Goal: Information Seeking & Learning: Find specific fact

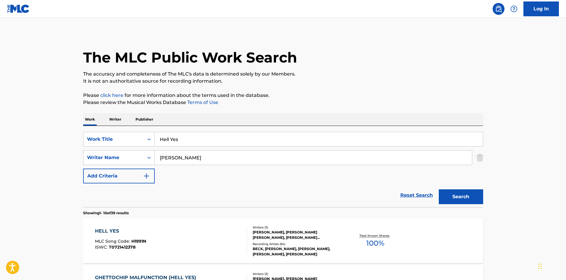
click at [229, 138] on input "Hell Yes" at bounding box center [319, 139] width 328 height 14
paste input "yperlife"
type input "Hyperlife"
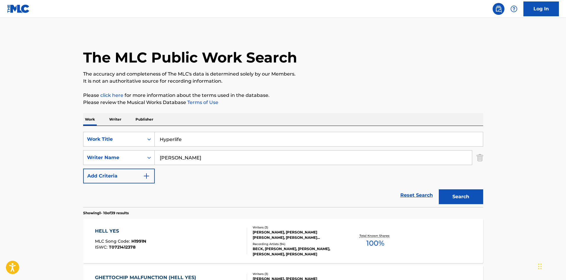
drag, startPoint x: 437, startPoint y: 195, endPoint x: 459, endPoint y: 202, distance: 22.7
click at [438, 195] on div "Search" at bounding box center [459, 195] width 47 height 24
click at [459, 202] on button "Search" at bounding box center [461, 196] width 44 height 15
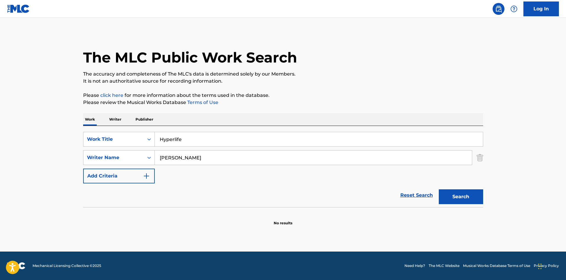
click at [462, 199] on button "Search" at bounding box center [461, 196] width 44 height 15
click at [243, 161] on input "[PERSON_NAME]" at bounding box center [313, 157] width 317 height 14
paste input "[PERSON_NAME]"
type input "[PERSON_NAME]"
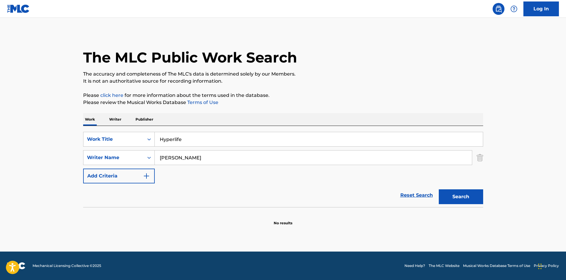
click at [449, 202] on button "Search" at bounding box center [461, 196] width 44 height 15
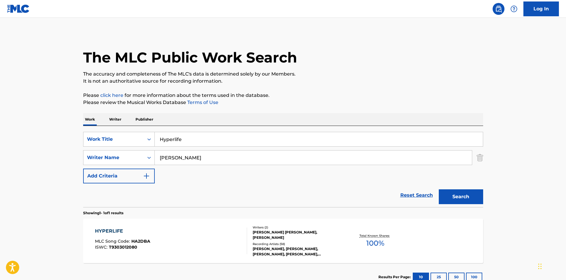
click at [192, 233] on div "HYPERLIFE MLC Song Code : HA2DBA ISWC : T9303012080" at bounding box center [171, 240] width 152 height 27
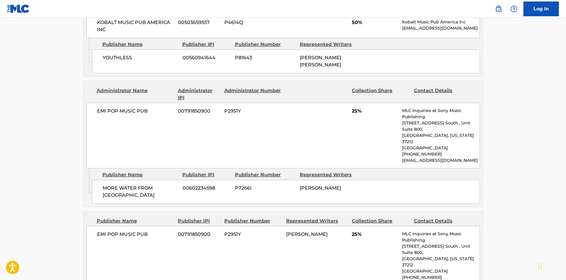
scroll to position [358, 0]
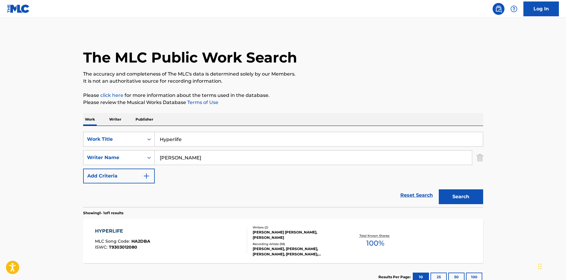
click at [184, 131] on div "SearchWithCriteria46a92811-befb-4e3d-bade-2e56ed61b0e2 Work Title Hyperlife Sea…" at bounding box center [283, 166] width 400 height 81
click at [184, 134] on input "Hyperlife" at bounding box center [319, 139] width 328 height 14
click at [184, 135] on input "Hyperlife" at bounding box center [319, 139] width 328 height 14
paste input "Missing"
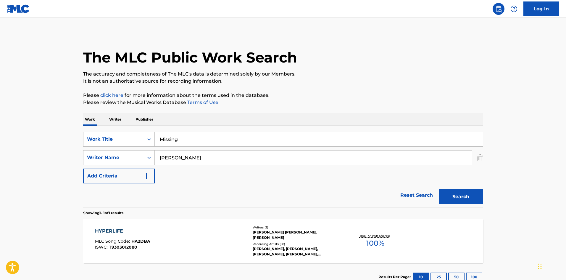
type input "Missing"
drag, startPoint x: 44, startPoint y: 141, endPoint x: 53, endPoint y: 140, distance: 8.3
click at [45, 141] on main "The MLC Public Work Search The accuracy and completeness of The MLC's data is d…" at bounding box center [283, 156] width 566 height 276
click at [163, 154] on input "[PERSON_NAME]" at bounding box center [313, 157] width 317 height 14
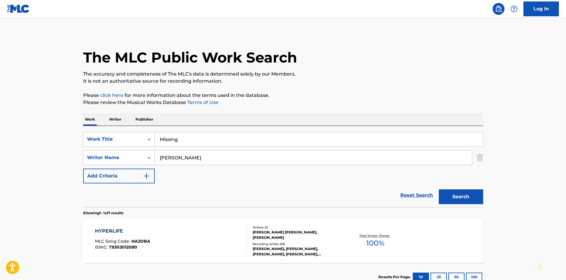
paste input "[PERSON_NAME]"
type input "[PERSON_NAME]"
click at [451, 195] on button "Search" at bounding box center [461, 196] width 44 height 15
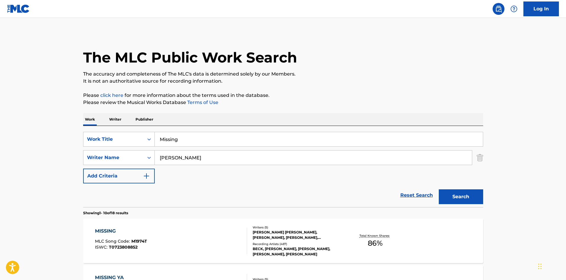
scroll to position [118, 0]
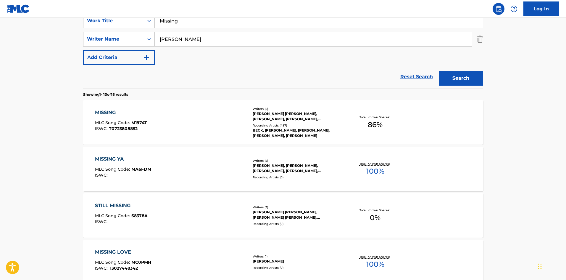
click at [179, 129] on div "MISSING MLC Song Code : M1974T ISWC : T0723808852" at bounding box center [171, 122] width 152 height 27
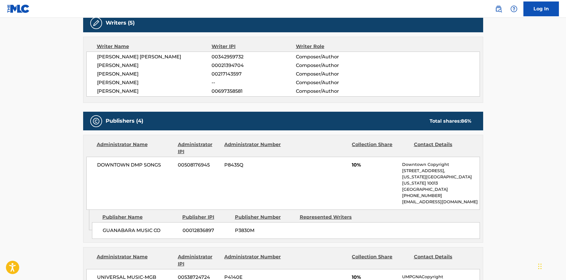
scroll to position [296, 0]
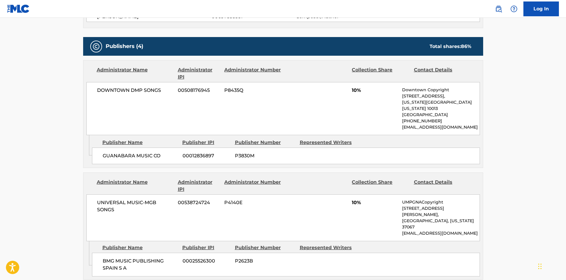
click at [106, 152] on span "GUANABARA MUSIC CO" at bounding box center [140, 155] width 75 height 7
drag, startPoint x: 106, startPoint y: 146, endPoint x: 123, endPoint y: 146, distance: 16.9
click at [123, 152] on span "GUANABARA MUSIC CO" at bounding box center [140, 155] width 75 height 7
copy span "GUANABARA"
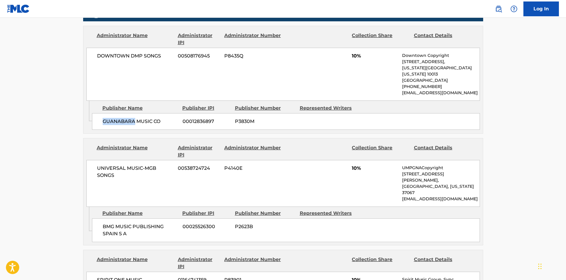
scroll to position [385, 0]
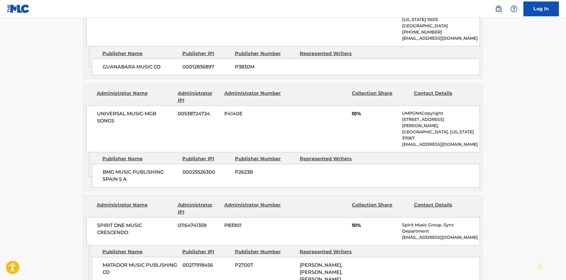
click at [113, 168] on span "BMG MUSIC PUBLISHING SPAIN S A" at bounding box center [140, 175] width 75 height 14
drag, startPoint x: 113, startPoint y: 151, endPoint x: 125, endPoint y: 159, distance: 14.5
click at [125, 168] on span "BMG MUSIC PUBLISHING SPAIN S A" at bounding box center [140, 175] width 75 height 14
click at [107, 168] on span "BMG MUSIC PUBLISHING SPAIN S A" at bounding box center [140, 175] width 75 height 14
drag, startPoint x: 107, startPoint y: 157, endPoint x: 128, endPoint y: 160, distance: 21.2
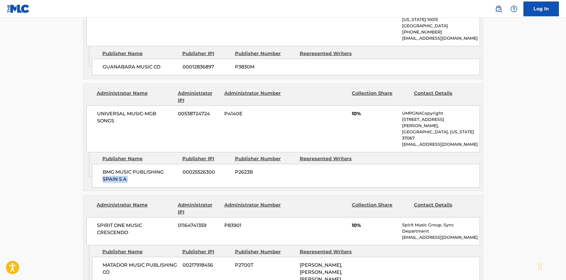
click at [128, 168] on span "BMG MUSIC PUBLISHING SPAIN S A" at bounding box center [140, 175] width 75 height 14
click at [107, 168] on span "BMG MUSIC PUBLISHING SPAIN S A" at bounding box center [140, 175] width 75 height 14
drag, startPoint x: 107, startPoint y: 155, endPoint x: 129, endPoint y: 164, distance: 23.6
click at [129, 164] on div "BMG MUSIC PUBLISHING SPAIN S A 00025526300 P2623B" at bounding box center [286, 176] width 388 height 24
copy div "BMG MUSIC PUBLISHING SPAIN S A"
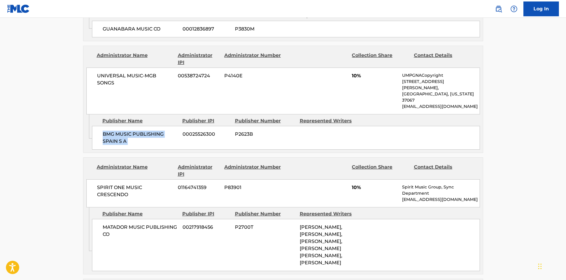
scroll to position [474, 0]
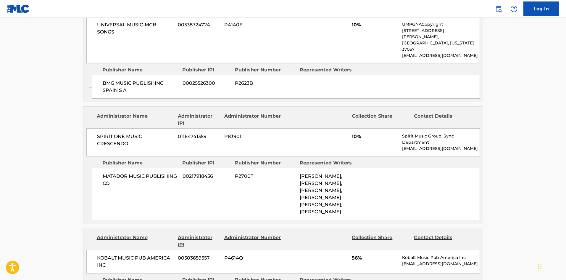
click at [109, 173] on span "MATADOR MUSIC PUBLISHING CO" at bounding box center [140, 180] width 75 height 14
drag, startPoint x: 109, startPoint y: 158, endPoint x: 119, endPoint y: 157, distance: 9.5
click at [119, 173] on span "MATADOR MUSIC PUBLISHING CO" at bounding box center [140, 180] width 75 height 14
copy span "MATADOR"
click at [106, 173] on span "MATADOR MUSIC PUBLISHING CO" at bounding box center [140, 180] width 75 height 14
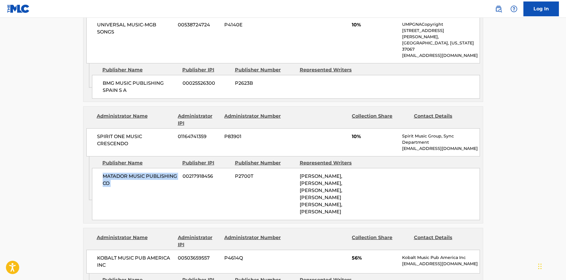
drag, startPoint x: 106, startPoint y: 158, endPoint x: 115, endPoint y: 166, distance: 11.7
click at [115, 173] on span "MATADOR MUSIC PUBLISHING CO" at bounding box center [140, 180] width 75 height 14
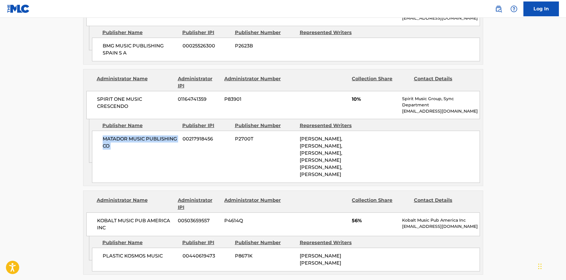
scroll to position [563, 0]
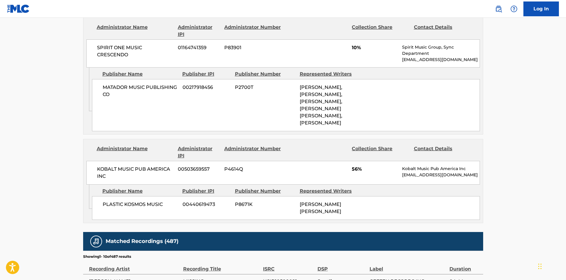
click at [106, 196] on div "PLASTIC KOSMOS MUSIC 00440619473 P8671K [PERSON_NAME] [PERSON_NAME]" at bounding box center [286, 208] width 388 height 24
drag, startPoint x: 106, startPoint y: 175, endPoint x: 134, endPoint y: 179, distance: 27.5
click at [134, 196] on div "PLASTIC KOSMOS MUSIC 00440619473 P8671K [PERSON_NAME] [PERSON_NAME]" at bounding box center [286, 208] width 388 height 24
copy span "PLASTIC KOSMOS"
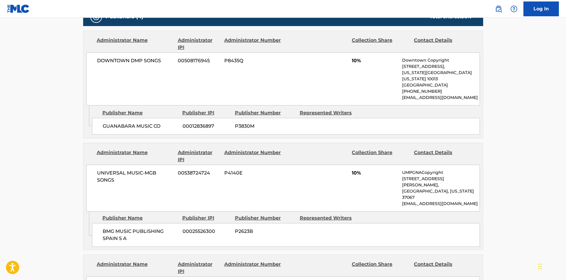
scroll to position [474, 0]
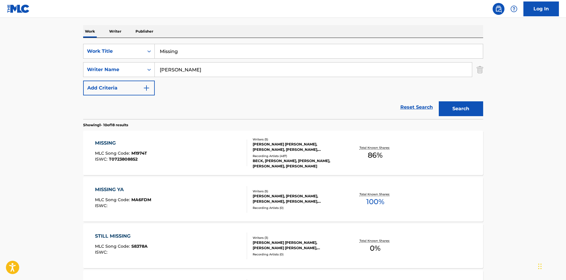
scroll to position [59, 0]
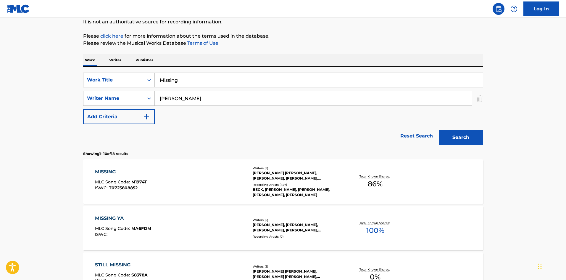
click at [201, 80] on input "Missing" at bounding box center [319, 80] width 328 height 14
paste input "No Distraction"
type input "No Distraction"
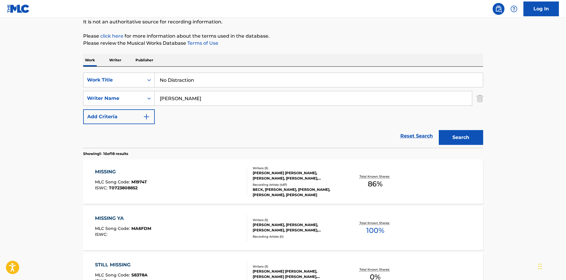
click at [467, 139] on button "Search" at bounding box center [461, 137] width 44 height 15
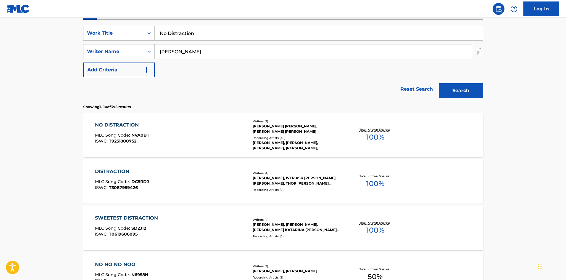
scroll to position [118, 0]
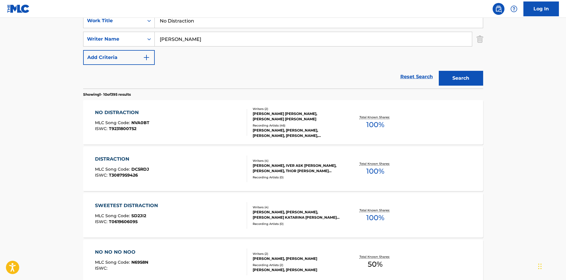
click at [169, 135] on div "NO DISTRACTION MLC Song Code : NVA0BT ISWC : T9231800752" at bounding box center [171, 122] width 152 height 27
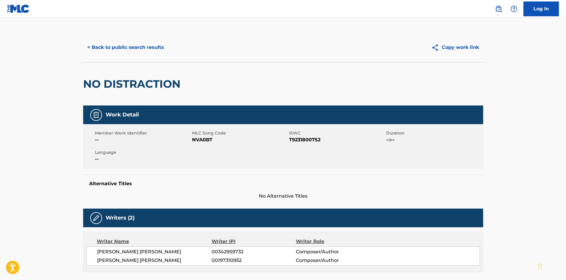
scroll to position [118, 0]
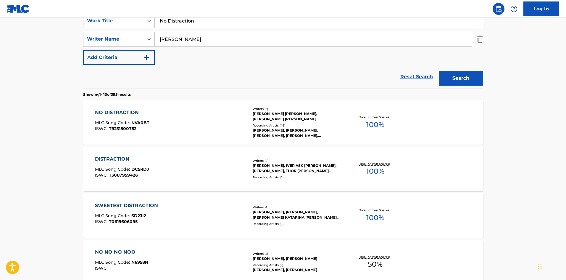
click at [201, 21] on input "No Distraction" at bounding box center [319, 21] width 328 height 14
paste input "Que' Onda Guero"
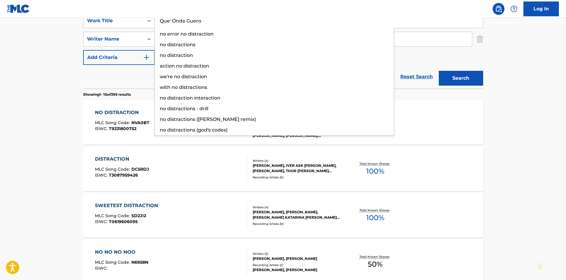
type input "Que' Onda Guero"
click at [449, 80] on button "Search" at bounding box center [461, 78] width 44 height 15
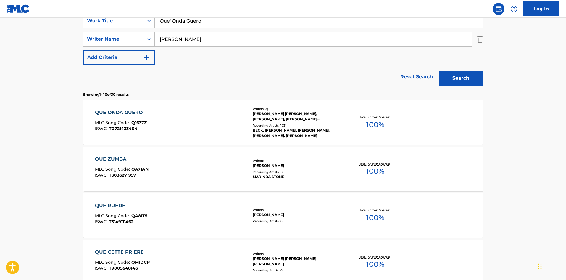
click at [159, 136] on div "QUE ONDA GUERO MLC Song Code : Q1637Z ISWC : T0721433404 Writers ( 3 ) [PERSON_…" at bounding box center [283, 122] width 400 height 44
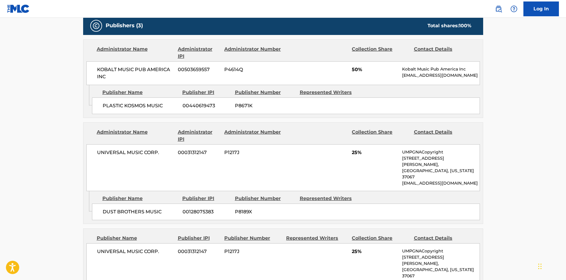
scroll to position [355, 0]
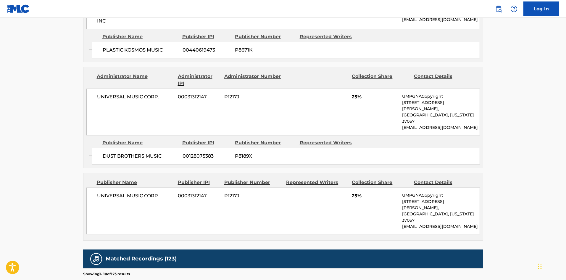
scroll to position [118, 0]
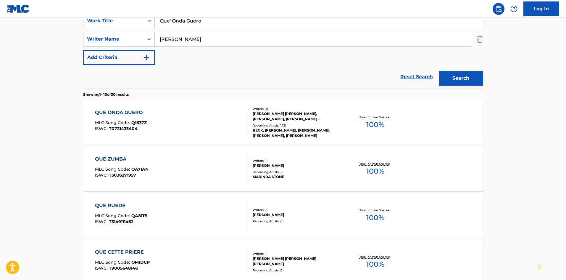
click at [200, 21] on input "Que' Onda Guero" at bounding box center [319, 21] width 328 height 14
paste input "Rental Car"
type input "Rental Car"
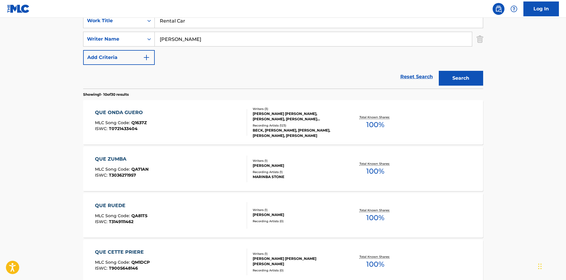
click at [454, 77] on button "Search" at bounding box center [461, 78] width 44 height 15
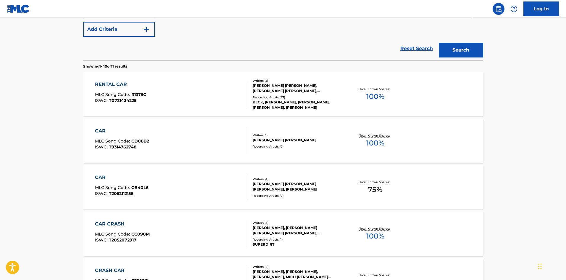
scroll to position [148, 0]
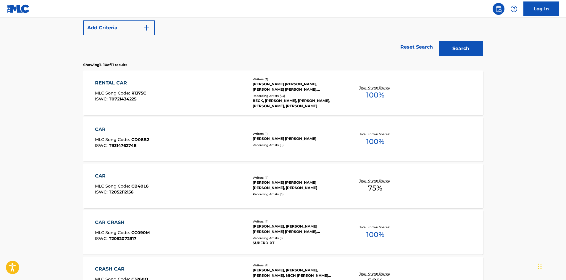
click at [192, 107] on div "RENTAL CAR MLC Song Code : R1375C ISWC : T0721434225 Writers ( 3 ) [PERSON_NAME…" at bounding box center [283, 92] width 400 height 44
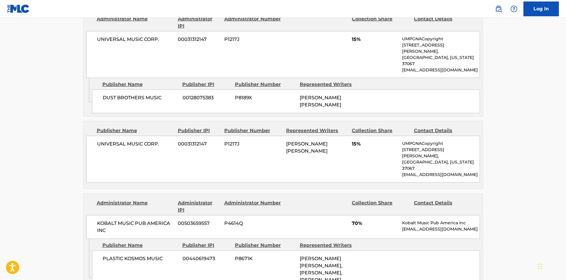
scroll to position [315, 0]
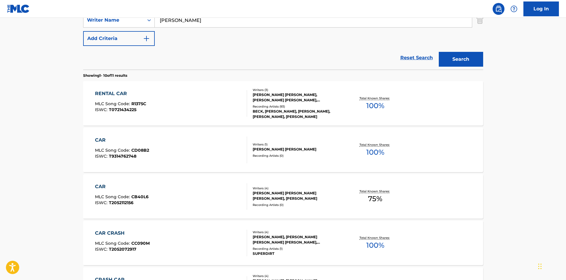
scroll to position [63, 0]
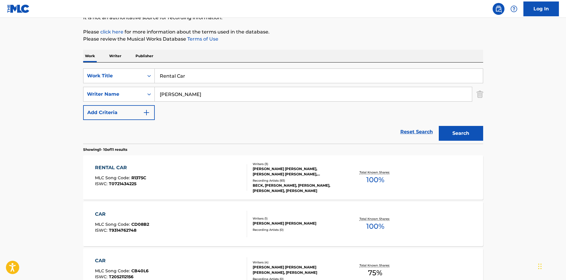
click at [199, 78] on input "Rental Car" at bounding box center [319, 76] width 328 height 14
paste input "Saw Lightning"
type input "Saw Lightning"
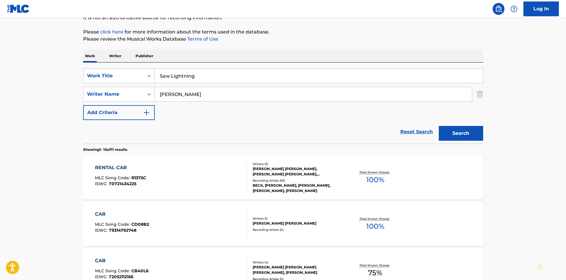
click at [458, 135] on button "Search" at bounding box center [461, 133] width 44 height 15
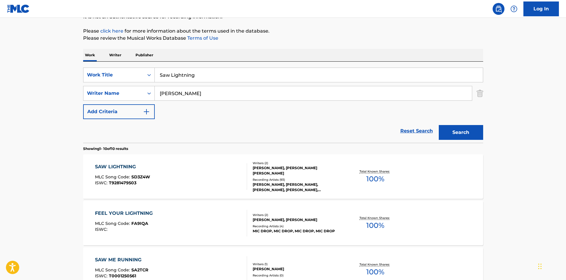
scroll to position [118, 0]
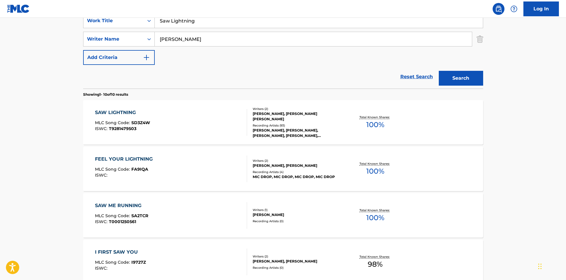
click at [145, 138] on div "SAW LIGHTNING MLC Song Code : SD3Z4W ISWC : T9281479503 Writers ( 2 ) [PERSON_N…" at bounding box center [283, 122] width 400 height 44
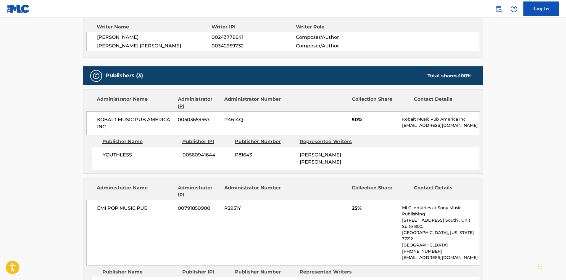
scroll to position [207, 0]
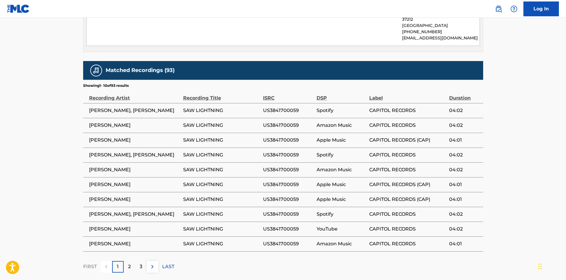
click at [134, 261] on div "2" at bounding box center [130, 267] width 12 height 12
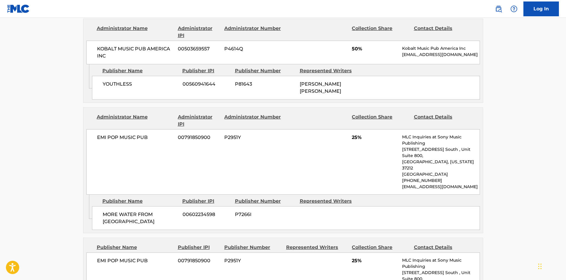
scroll to position [379, 0]
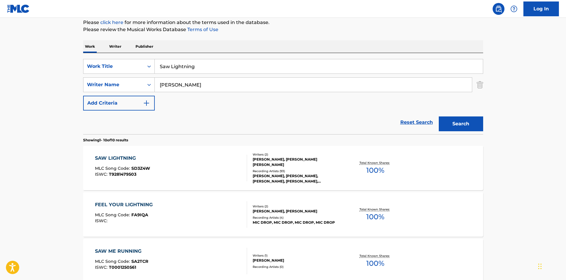
scroll to position [30, 0]
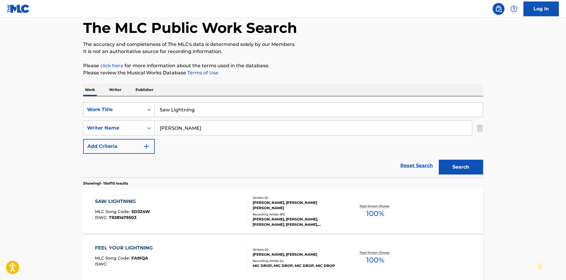
click at [195, 105] on input "Saw Lightning" at bounding box center [319, 109] width 328 height 14
paste input "carecrow"
type input "Scarecrow"
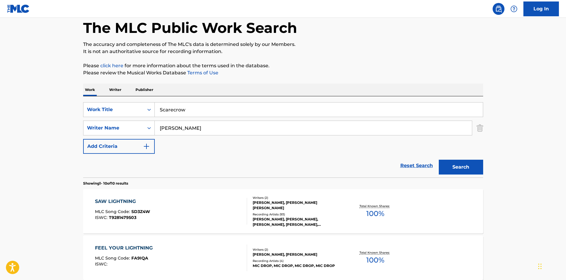
click at [457, 162] on button "Search" at bounding box center [461, 167] width 44 height 15
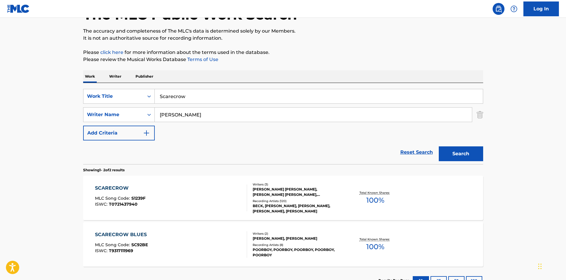
scroll to position [89, 0]
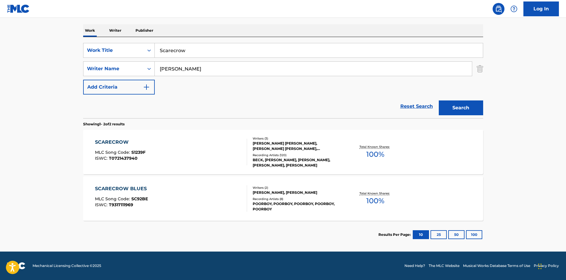
click at [161, 166] on div "SCARECROW MLC Song Code : S1239F ISWC : T0721437940 Writers ( 3 ) [PERSON_NAME]…" at bounding box center [283, 152] width 400 height 44
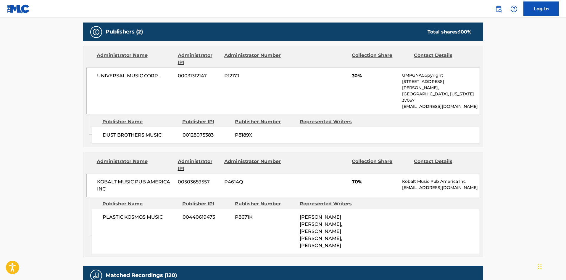
scroll to position [326, 0]
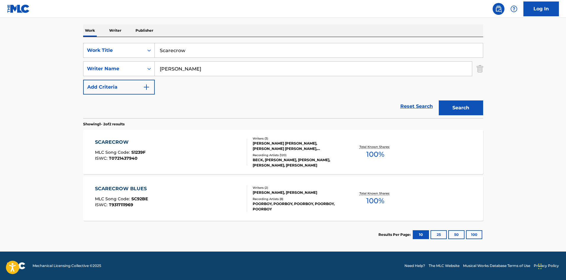
scroll to position [89, 0]
click at [194, 49] on input "Scarecrow" at bounding box center [319, 50] width 328 height 14
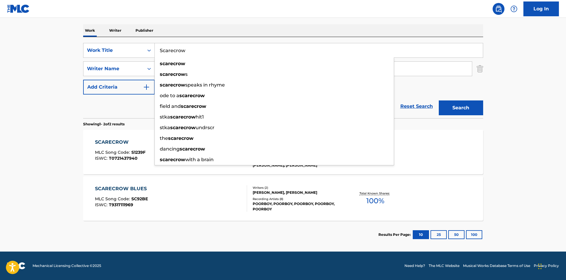
click at [127, 147] on div "SCARECROW MLC Song Code : S1239F ISWC : T0721437940" at bounding box center [120, 152] width 51 height 27
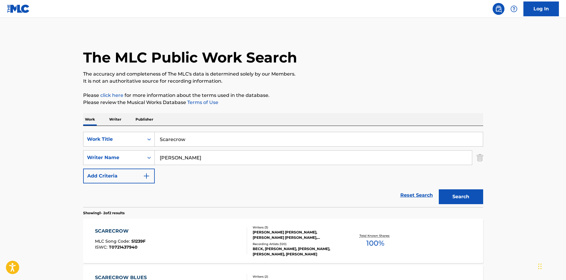
scroll to position [55, 0]
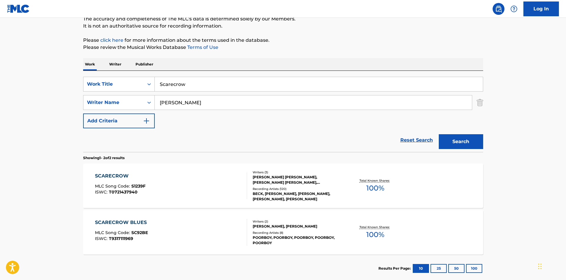
click at [193, 88] on input "Scarecrow" at bounding box center [319, 84] width 328 height 14
paste input "ee Through"
type input "See Through"
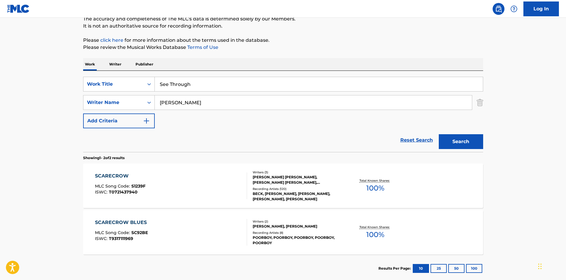
click at [452, 140] on button "Search" at bounding box center [461, 141] width 44 height 15
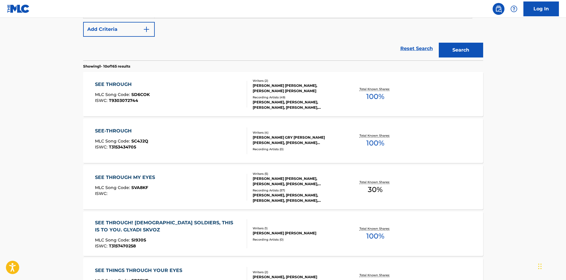
scroll to position [148, 0]
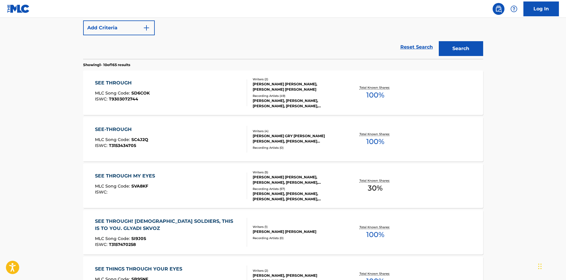
click at [157, 97] on div "SEE THROUGH MLC Song Code : SD6COK ISWC : T9303072744" at bounding box center [171, 92] width 152 height 27
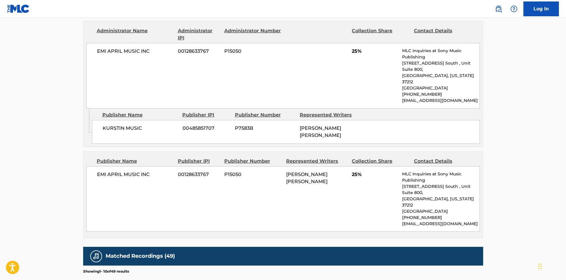
scroll to position [414, 0]
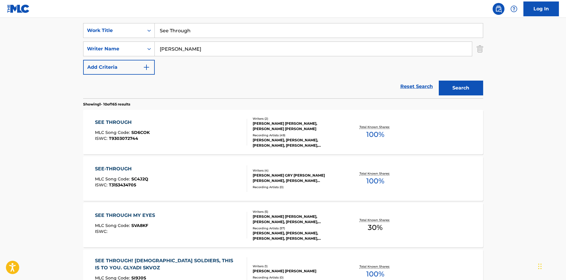
scroll to position [93, 0]
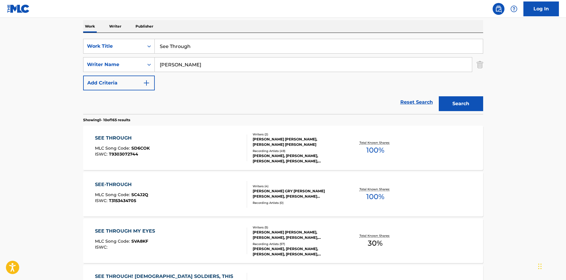
click at [245, 52] on input "See Through" at bounding box center [319, 46] width 328 height 14
paste input "venth Heaven"
type input "Seventh Heaven"
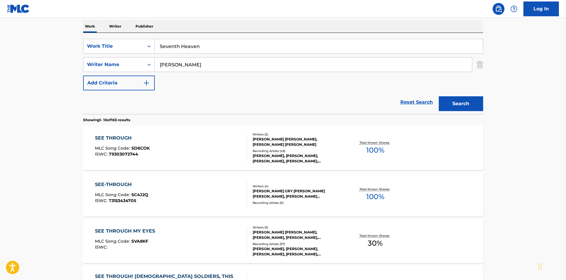
click at [36, 126] on main "The MLC Public Work Search The accuracy and completeness of The MLC's data is d…" at bounding box center [283, 273] width 566 height 697
click at [184, 68] on input "[PERSON_NAME]" at bounding box center [313, 64] width 317 height 14
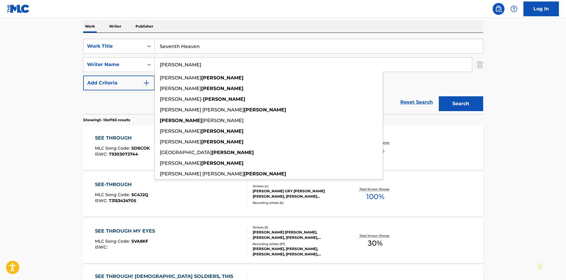
paste input "Kurstin"
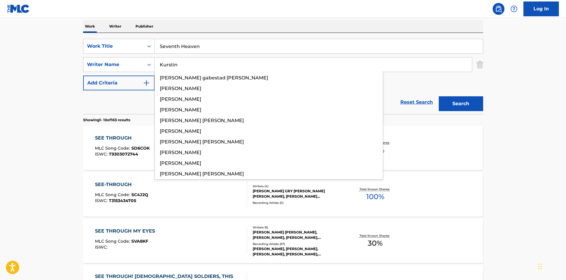
type input "Kurstin"
click at [456, 107] on button "Search" at bounding box center [461, 103] width 44 height 15
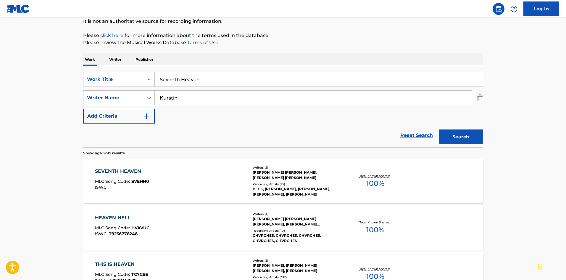
scroll to position [118, 0]
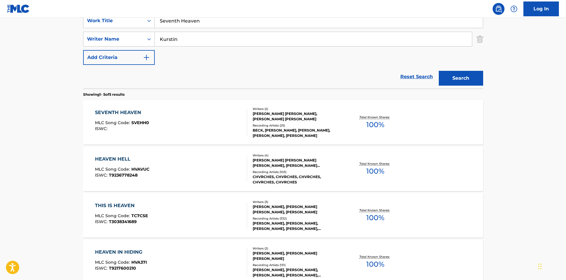
click at [167, 134] on div "SEVENTH HEAVEN MLC Song Code : SVEHH0 ISWC :" at bounding box center [171, 122] width 152 height 27
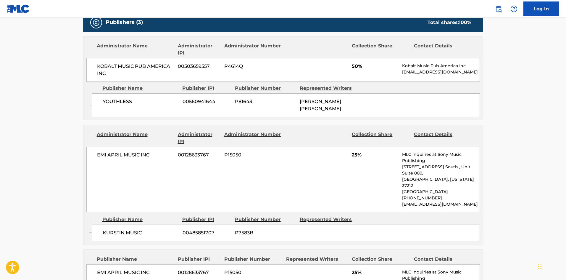
scroll to position [296, 0]
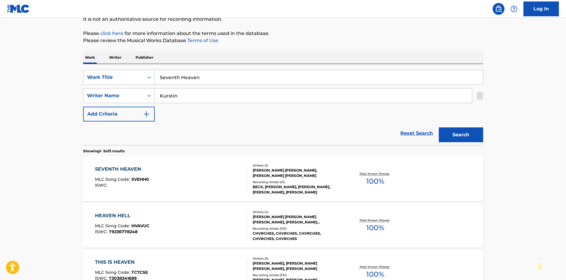
scroll to position [30, 0]
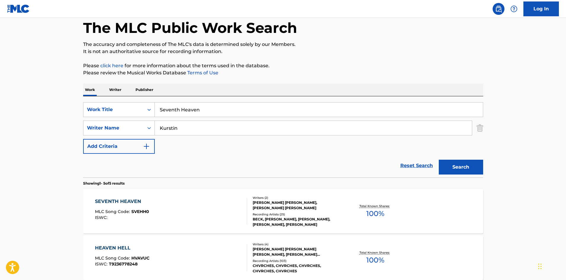
click at [191, 104] on input "Seventh Heaven" at bounding box center [319, 109] width 328 height 14
paste input "quare One"
type input "Square One"
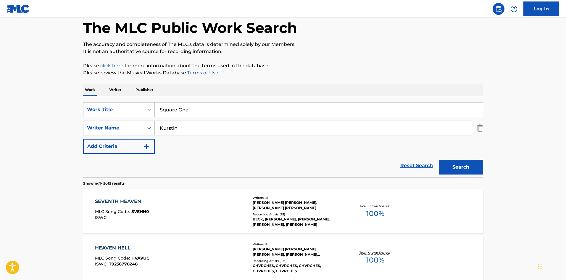
click at [464, 162] on button "Search" at bounding box center [461, 167] width 44 height 15
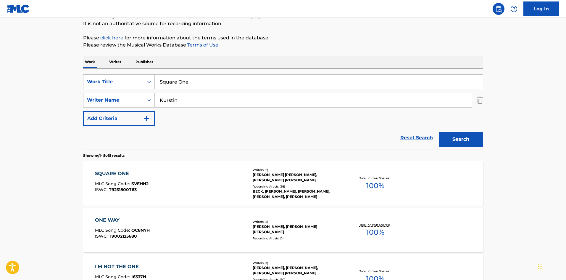
scroll to position [59, 0]
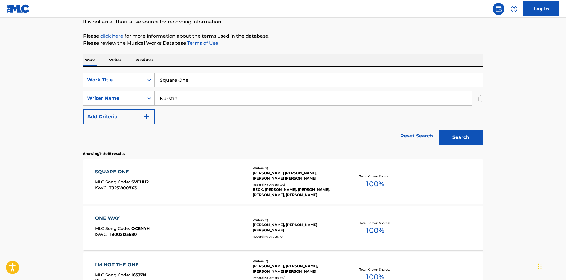
click at [228, 176] on div "SQUARE ONE MLC Song Code : SVEHH2 ISWC : T9231800763" at bounding box center [171, 181] width 152 height 27
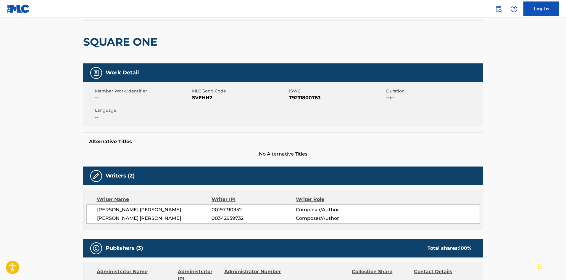
scroll to position [27, 0]
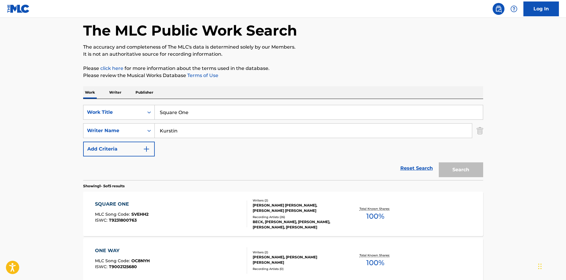
scroll to position [59, 0]
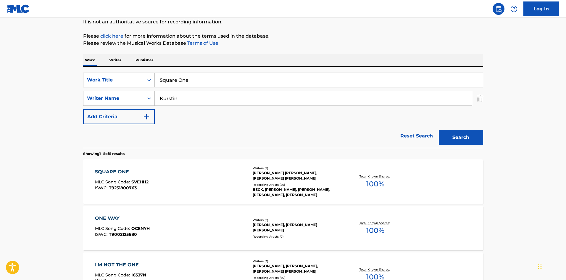
click at [176, 178] on div "SQUARE ONE MLC Song Code : SVEHH2 ISWC : T9231800763" at bounding box center [171, 181] width 152 height 27
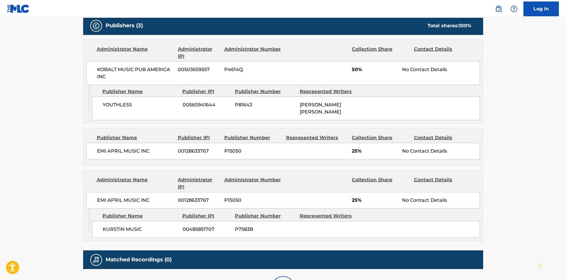
scroll to position [323, 0]
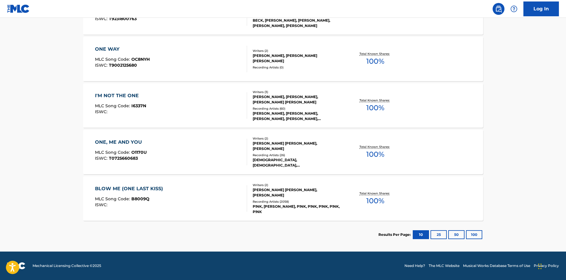
scroll to position [59, 0]
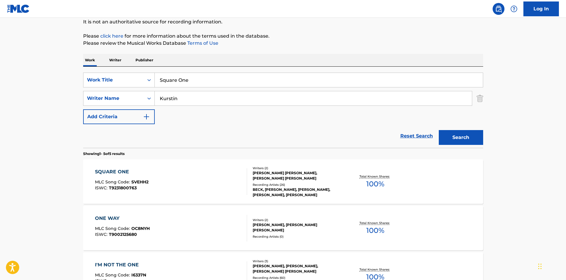
click at [178, 85] on input "Square One" at bounding box center [319, 80] width 328 height 14
paste input "tar (2020)"
drag, startPoint x: 170, startPoint y: 81, endPoint x: 302, endPoint y: 79, distance: 132.4
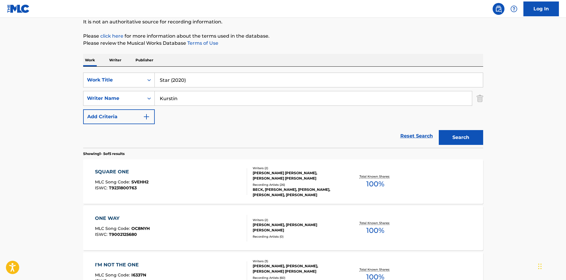
click at [303, 79] on input "Star (2020)" at bounding box center [319, 80] width 328 height 14
type input "Star"
click at [439, 130] on button "Search" at bounding box center [461, 137] width 44 height 15
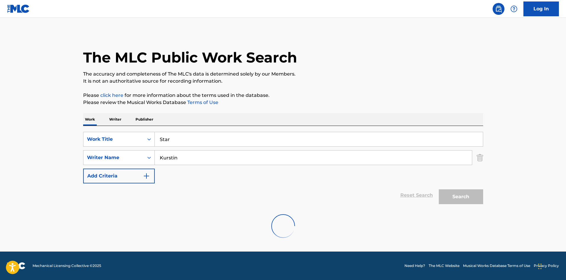
scroll to position [0, 0]
click at [291, 40] on div "The MLC Public Work Search" at bounding box center [283, 54] width 400 height 43
click at [470, 197] on button "Search" at bounding box center [461, 196] width 44 height 15
click at [231, 152] on input "Kurstin" at bounding box center [313, 157] width 317 height 14
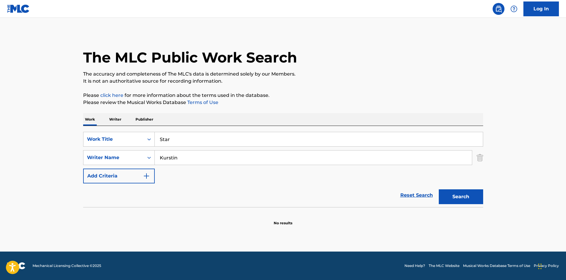
paste input "[PERSON_NAME]"
type input "[PERSON_NAME]"
click at [468, 200] on button "Search" at bounding box center [461, 196] width 44 height 15
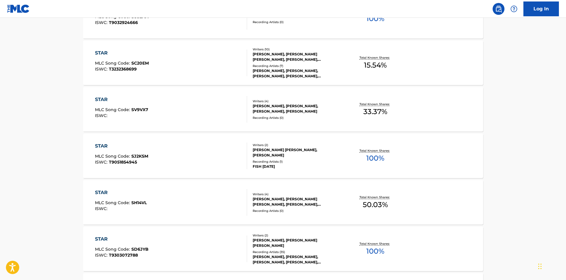
scroll to position [237, 0]
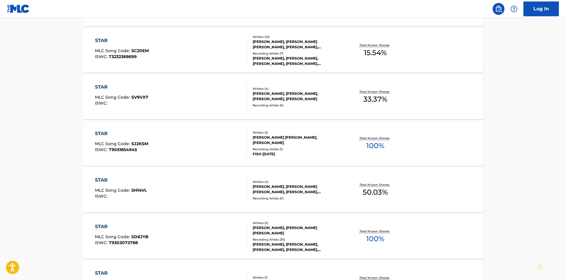
click at [135, 226] on div "STAR" at bounding box center [122, 226] width 54 height 7
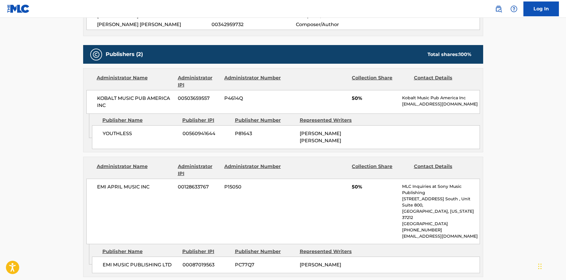
scroll to position [266, 0]
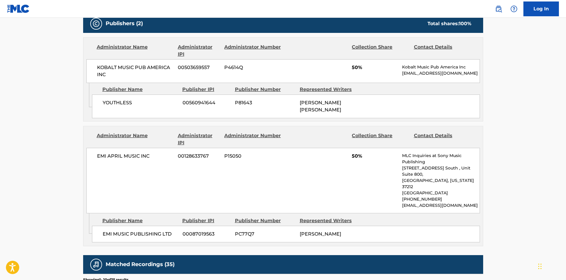
click at [109, 226] on div "EMI MUSIC PUBLISHING LTD 00087019563 PC77Q7 [PERSON_NAME]" at bounding box center [286, 234] width 388 height 17
drag, startPoint x: 109, startPoint y: 211, endPoint x: 169, endPoint y: 213, distance: 60.2
click at [169, 226] on div "EMI MUSIC PUBLISHING LTD 00087019563 PC77Q7 [PERSON_NAME]" at bounding box center [286, 234] width 388 height 17
copy span "EMI MUSIC PUBLISHING LTD"
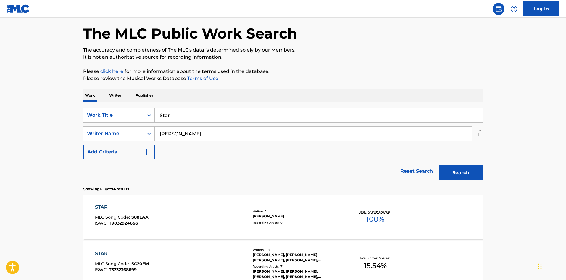
scroll to position [4, 0]
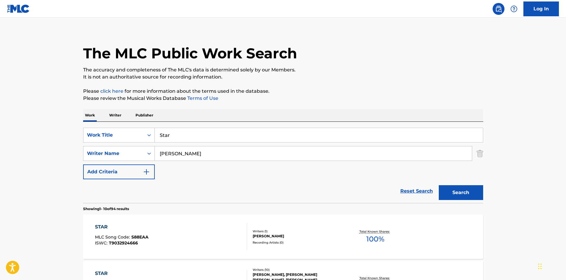
click at [213, 130] on input "Star" at bounding box center [319, 135] width 328 height 14
paste input "uper Cool"
type input "Super Cool"
click at [475, 187] on button "Search" at bounding box center [461, 192] width 44 height 15
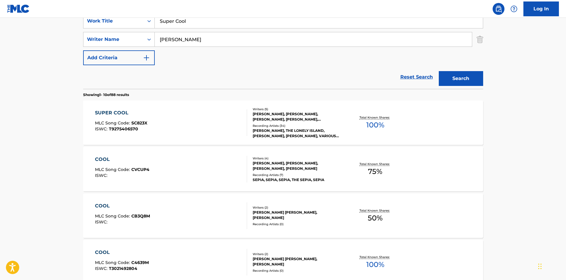
scroll to position [118, 0]
click at [132, 139] on div "SUPER COOL MLC Song Code : SC823X ISWC : T9275406570 Writers ( 5 ) [PERSON_NAME…" at bounding box center [283, 122] width 400 height 44
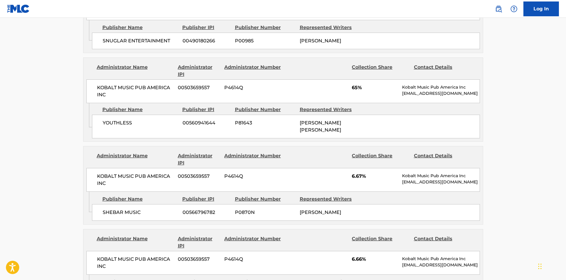
scroll to position [207, 0]
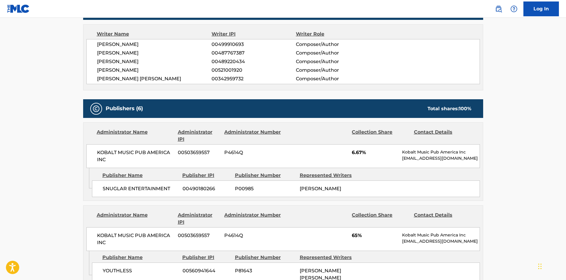
click at [107, 188] on span "SNUGLAR ENTERTAINMENT" at bounding box center [140, 188] width 75 height 7
drag, startPoint x: 107, startPoint y: 188, endPoint x: 135, endPoint y: 181, distance: 29.0
click at [140, 185] on span "SNUGLAR ENTERTAINMENT" at bounding box center [140, 188] width 75 height 7
copy span "SNUGLAR ENTERTAINMENT"
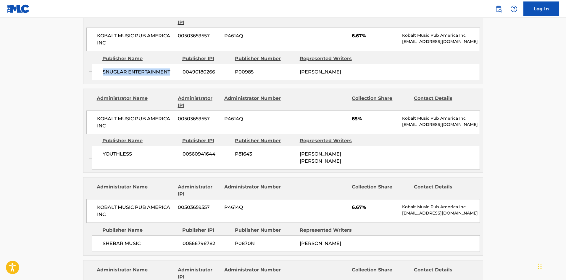
scroll to position [326, 0]
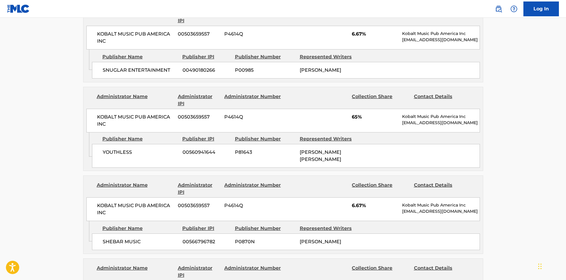
click at [104, 150] on span "YOUTHLESS" at bounding box center [140, 152] width 75 height 7
copy span "YOUTHLESS"
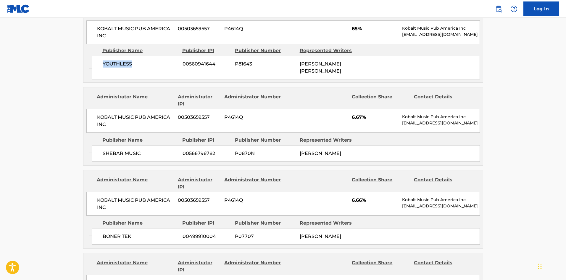
scroll to position [414, 0]
click at [108, 149] on span "SHEBAR MUSIC" at bounding box center [140, 152] width 75 height 7
drag, startPoint x: 108, startPoint y: 146, endPoint x: 130, endPoint y: 146, distance: 21.6
click at [130, 149] on span "SHEBAR MUSIC" at bounding box center [140, 152] width 75 height 7
copy span "SHEBAR MUSIC"
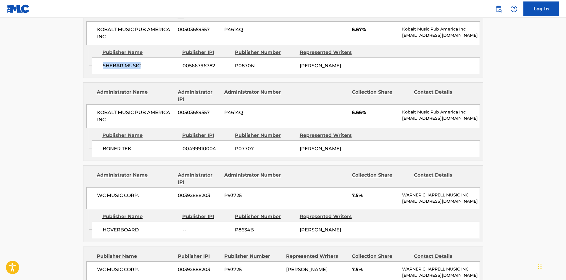
scroll to position [503, 0]
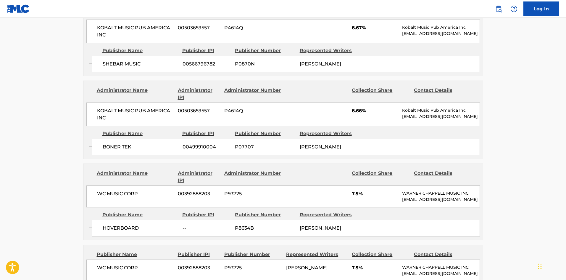
click at [112, 143] on span "BONER TEK" at bounding box center [140, 146] width 75 height 7
drag, startPoint x: 112, startPoint y: 143, endPoint x: 127, endPoint y: 141, distance: 15.3
click at [127, 143] on span "BONER TEK" at bounding box center [140, 146] width 75 height 7
copy span "BONER TEK"
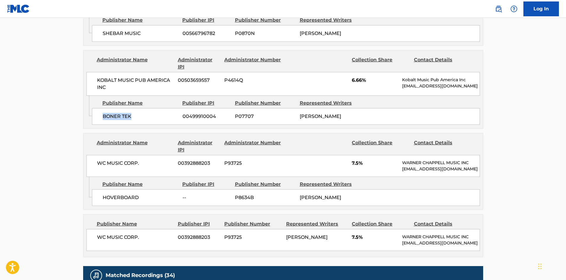
scroll to position [563, 0]
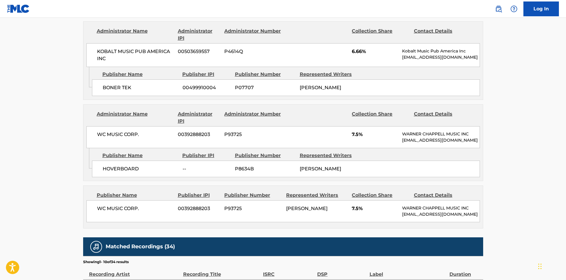
click at [112, 173] on div "HOVERBOARD -- P8634B [PERSON_NAME]" at bounding box center [286, 168] width 388 height 17
copy span "HOVERBOARD"
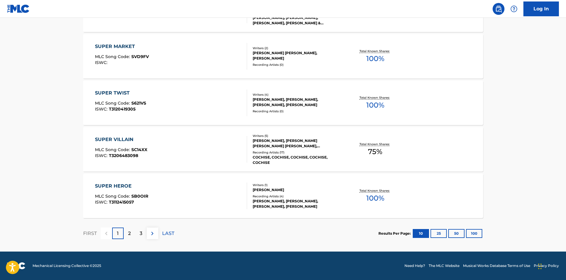
scroll to position [118, 0]
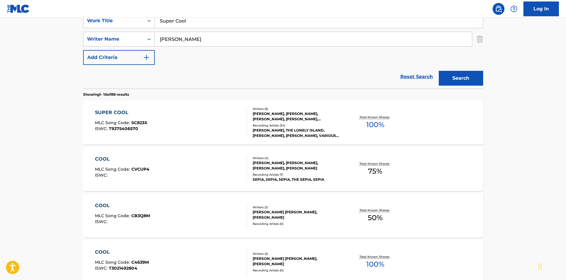
click at [170, 113] on div "SUPER COOL MLC Song Code : SC823X ISWC : T9275406570" at bounding box center [171, 122] width 152 height 27
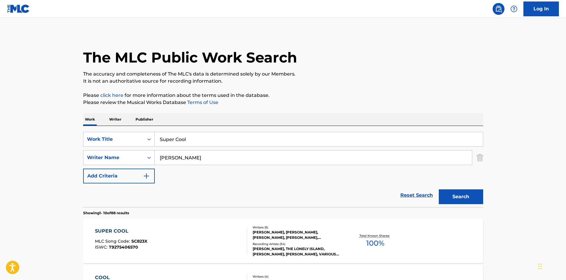
scroll to position [118, 0]
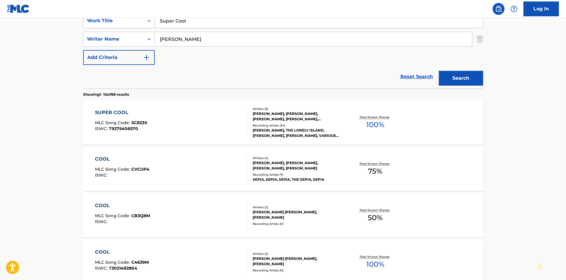
click at [180, 25] on input "Super Cool" at bounding box center [319, 21] width 328 height 14
drag, startPoint x: 180, startPoint y: 25, endPoint x: 376, endPoint y: 47, distance: 197.5
click at [180, 25] on input "Super Cool" at bounding box center [319, 21] width 328 height 14
paste input "The New Pollution"
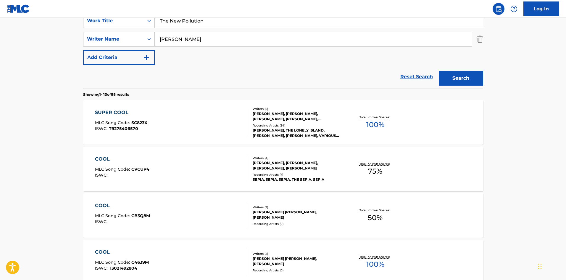
type input "The New Pollution"
click at [456, 83] on button "Search" at bounding box center [461, 78] width 44 height 15
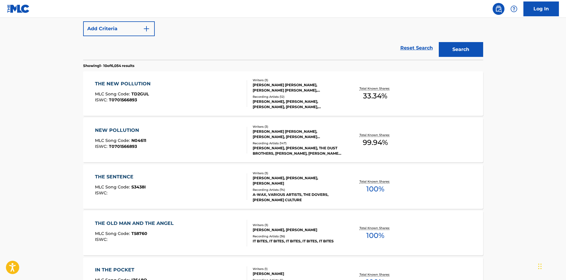
scroll to position [148, 0]
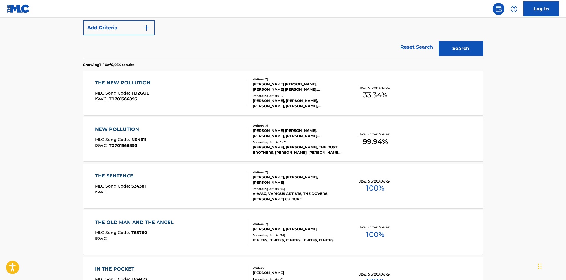
click at [213, 143] on div "NEW POLLUTION MLC Song Code : N04611 ISWC : T0701566893" at bounding box center [171, 139] width 152 height 27
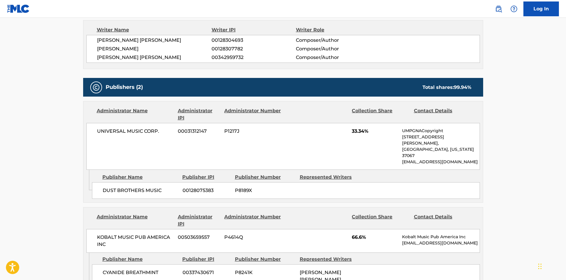
scroll to position [209, 0]
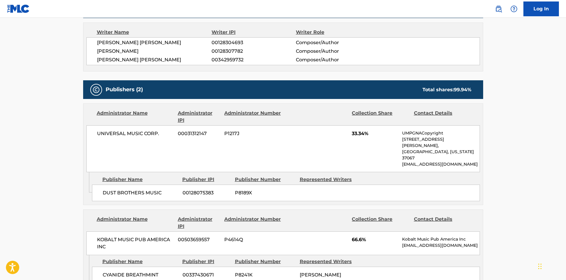
click at [96, 184] on div "DUST BROTHERS MUSIC 00128075383 P8189X" at bounding box center [286, 192] width 388 height 17
drag, startPoint x: 97, startPoint y: 182, endPoint x: 163, endPoint y: 179, distance: 66.1
click at [163, 184] on div "DUST BROTHERS MUSIC 00128075383 P8189X" at bounding box center [286, 192] width 388 height 17
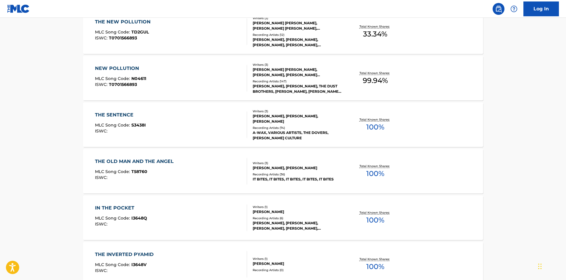
scroll to position [182, 0]
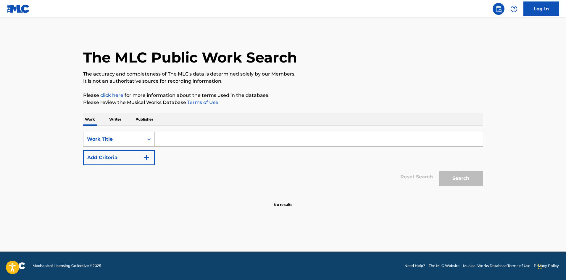
click at [221, 144] on input "Search Form" at bounding box center [319, 139] width 328 height 14
paste input "Sacrifice"
click at [477, 183] on button "Search" at bounding box center [461, 178] width 44 height 15
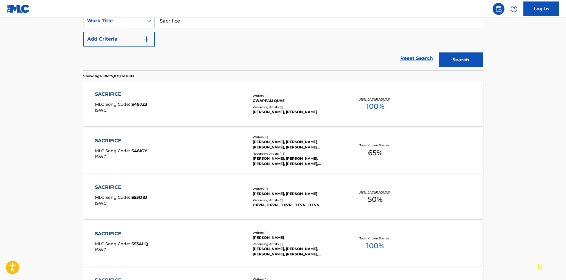
scroll to position [30, 0]
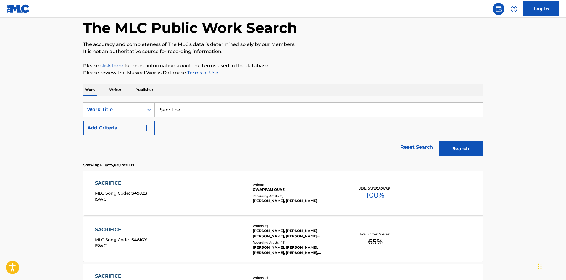
click at [170, 104] on input "Sacrifice" at bounding box center [319, 109] width 328 height 14
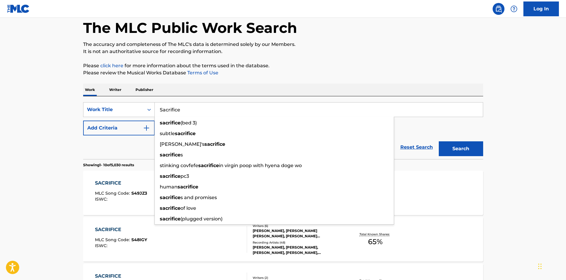
click at [170, 104] on input "Sacrifice" at bounding box center [319, 109] width 328 height 14
paste input "Uneventful Days"
type input "Uneventful Days"
click at [448, 145] on button "Search" at bounding box center [461, 148] width 44 height 15
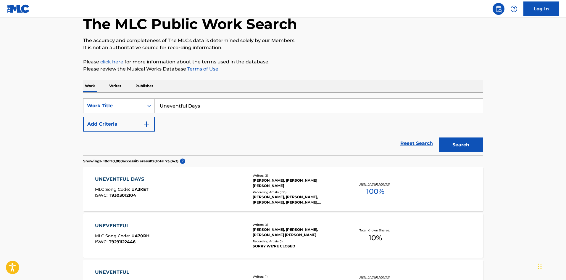
scroll to position [118, 0]
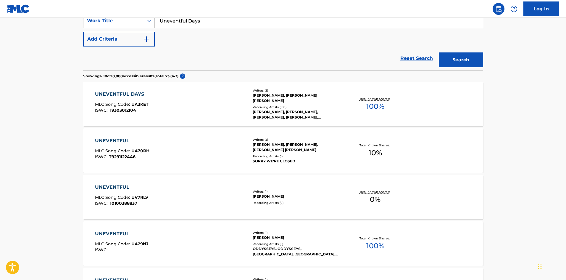
click at [190, 110] on div "UNEVENTFUL DAYS MLC Song Code : UA3KET ISWC : T9303012104" at bounding box center [171, 104] width 152 height 27
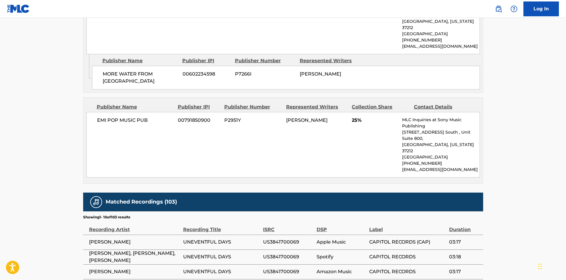
scroll to position [503, 0]
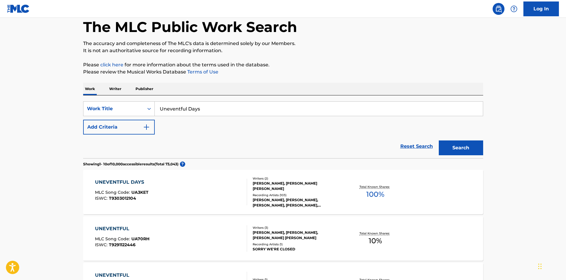
scroll to position [30, 0]
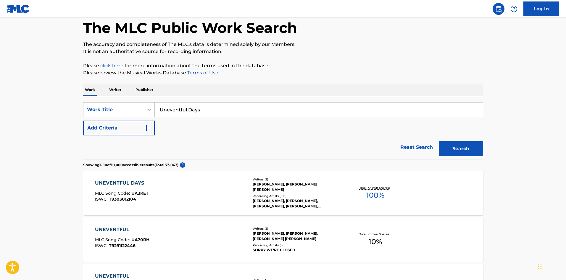
click at [201, 179] on div "UNEVENTFUL DAYS MLC Song Code : UA3KET ISWC : T9303012104 Writers ( 2 ) PHARREL…" at bounding box center [283, 193] width 400 height 44
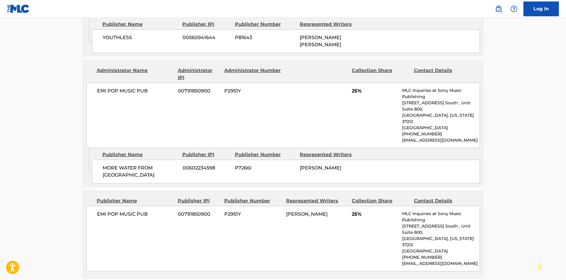
scroll to position [350, 0]
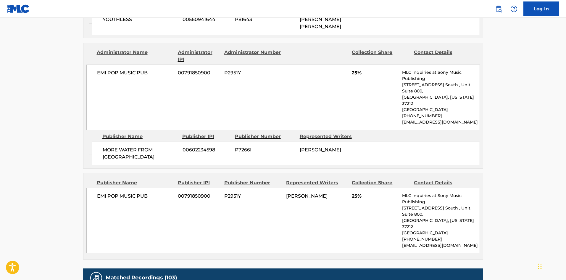
scroll to position [30, 0]
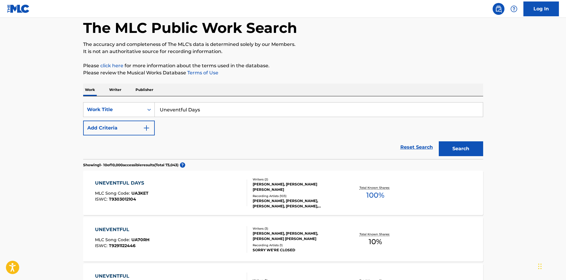
click at [219, 103] on input "Uneventful Days" at bounding box center [319, 109] width 328 height 14
click at [219, 107] on input "Uneventful Days" at bounding box center [319, 109] width 328 height 14
paste input "p All Night"
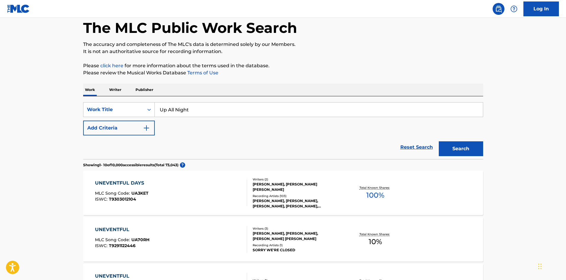
type input "Up All Night"
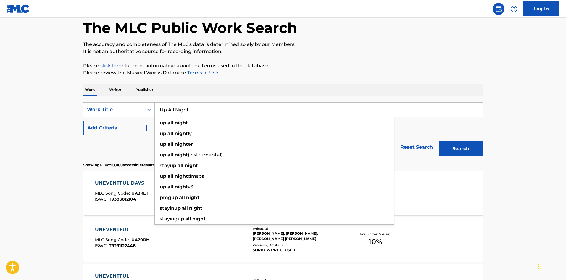
click at [129, 128] on button "Add Criteria" at bounding box center [119, 128] width 72 height 15
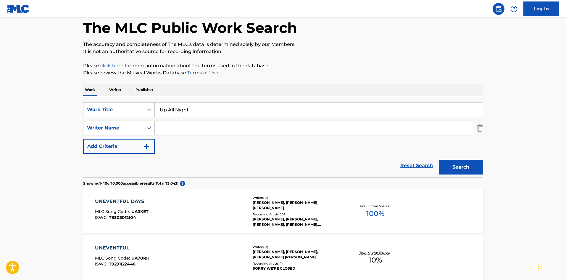
click at [176, 128] on input "Search Form" at bounding box center [313, 128] width 317 height 14
paste input "Kurstin"
type input "Kurstin"
click at [461, 167] on button "Search" at bounding box center [461, 167] width 44 height 15
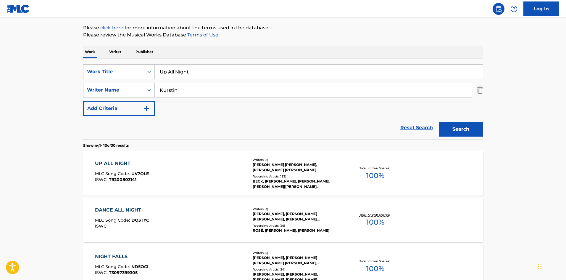
scroll to position [148, 0]
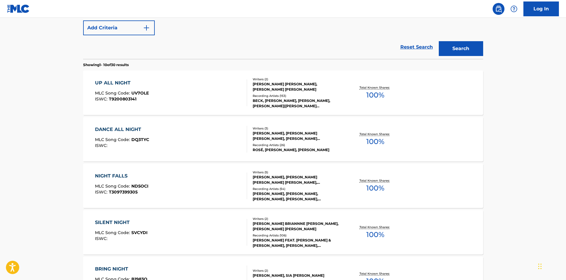
click at [122, 105] on div "UP ALL NIGHT MLC Song Code : UV7OLE ISWC : T9200803141" at bounding box center [122, 92] width 54 height 27
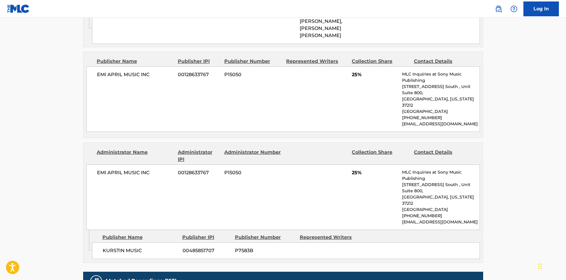
scroll to position [355, 0]
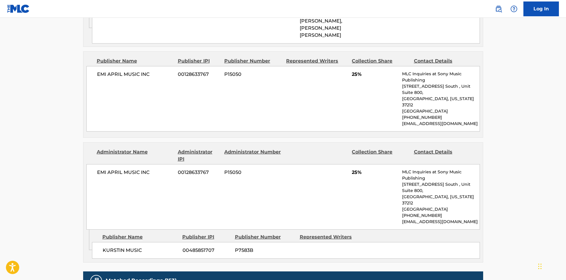
click at [96, 66] on div "EMI APRIL MUSIC INC 00128633767 P15050 25% MLC Inquiries at Sony Music Publishi…" at bounding box center [283, 98] width 394 height 65
drag, startPoint x: 96, startPoint y: 60, endPoint x: 140, endPoint y: 52, distance: 45.1
click at [140, 66] on div "EMI APRIL MUSIC INC 00128633767 P15050 25% MLC Inquiries at Sony Music Publishi…" at bounding box center [283, 98] width 394 height 65
copy span "EMI APRIL MUSIC INC"
click at [118, 247] on span "KURSTIN MUSIC" at bounding box center [140, 250] width 75 height 7
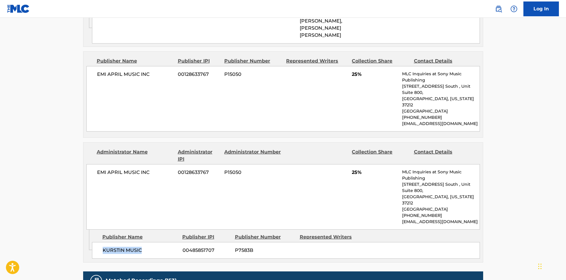
drag, startPoint x: 118, startPoint y: 213, endPoint x: 132, endPoint y: 213, distance: 14.2
click at [132, 247] on span "KURSTIN MUSIC" at bounding box center [140, 250] width 75 height 7
copy span "KURSTIN MUSIC"
